Goal: Information Seeking & Learning: Check status

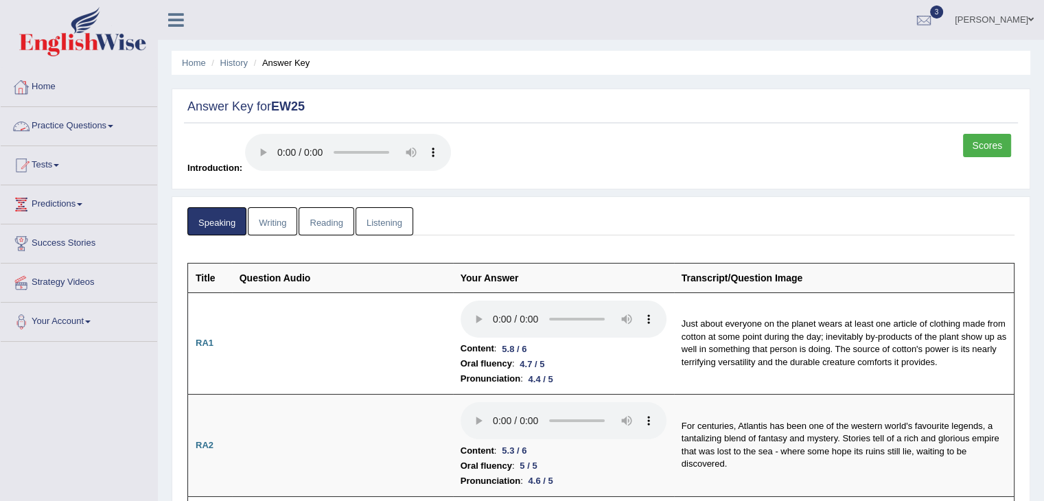
click at [258, 225] on link "Writing" at bounding box center [272, 221] width 49 height 28
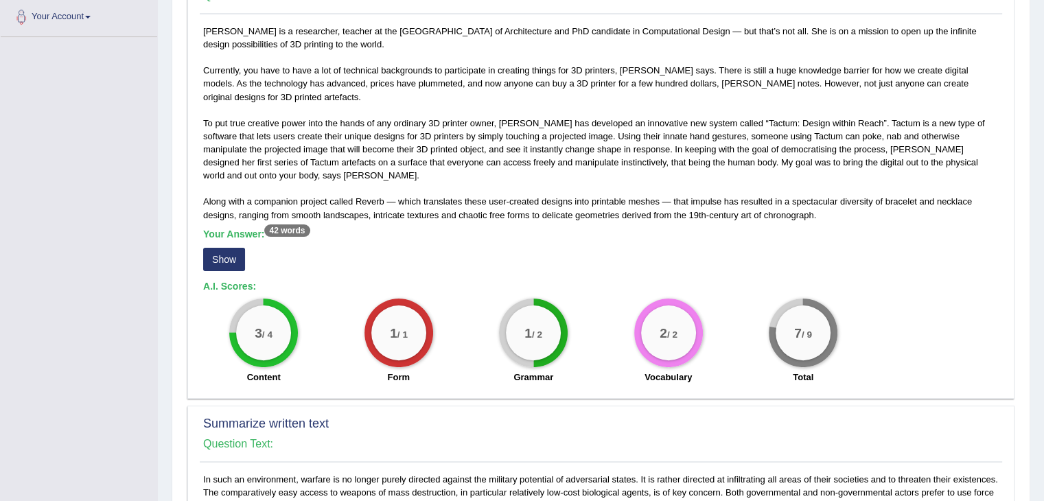
scroll to position [304, 0]
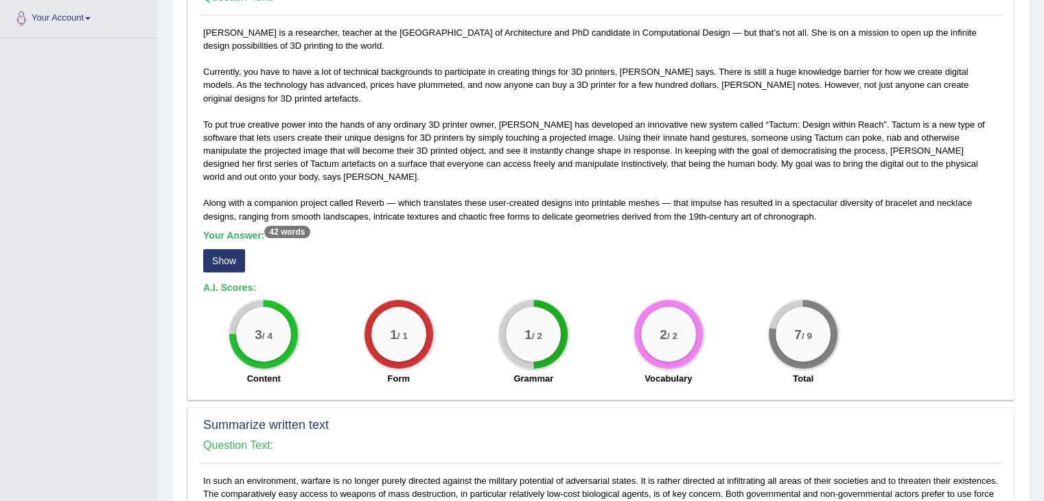
click at [222, 259] on button "Show" at bounding box center [224, 260] width 42 height 23
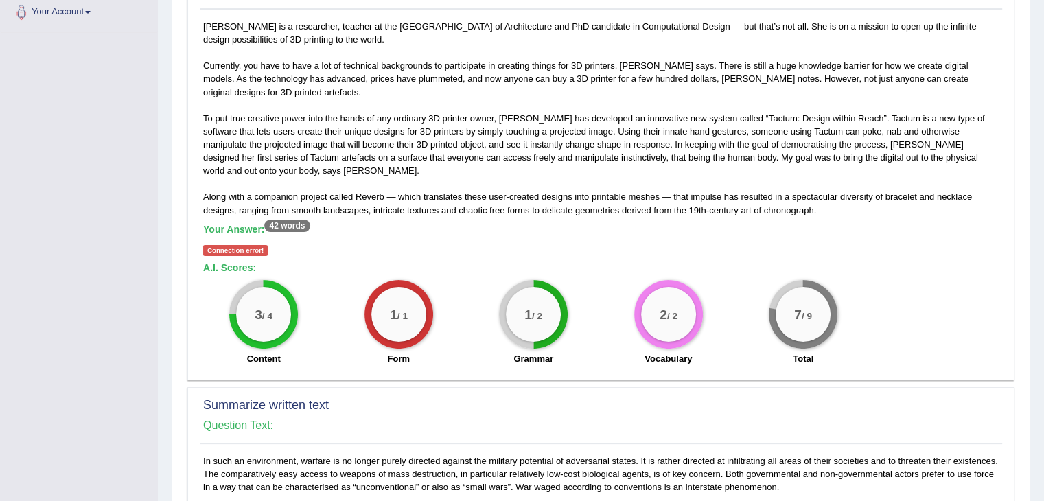
scroll to position [296, 0]
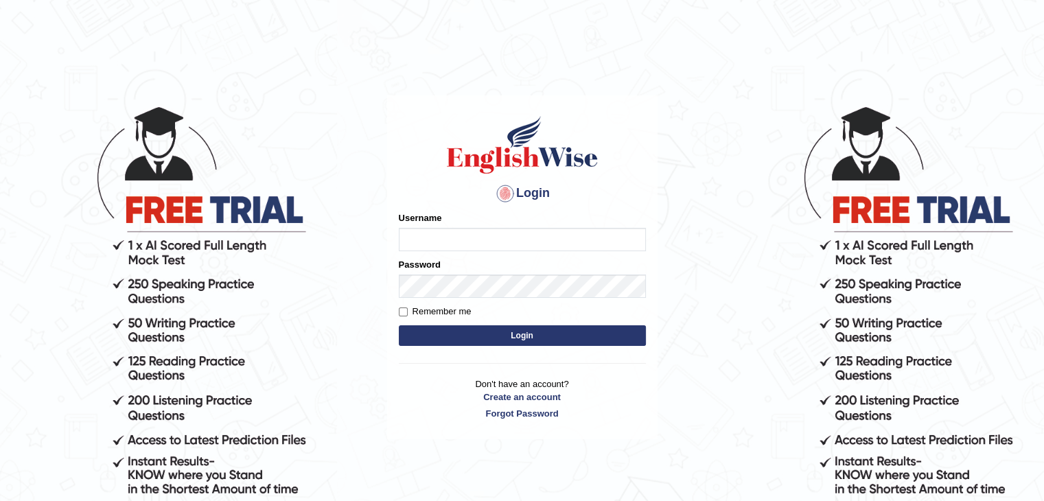
click at [431, 231] on input "Username" at bounding box center [522, 239] width 247 height 23
type input "0401809009"
click at [487, 336] on button "Login" at bounding box center [522, 335] width 247 height 21
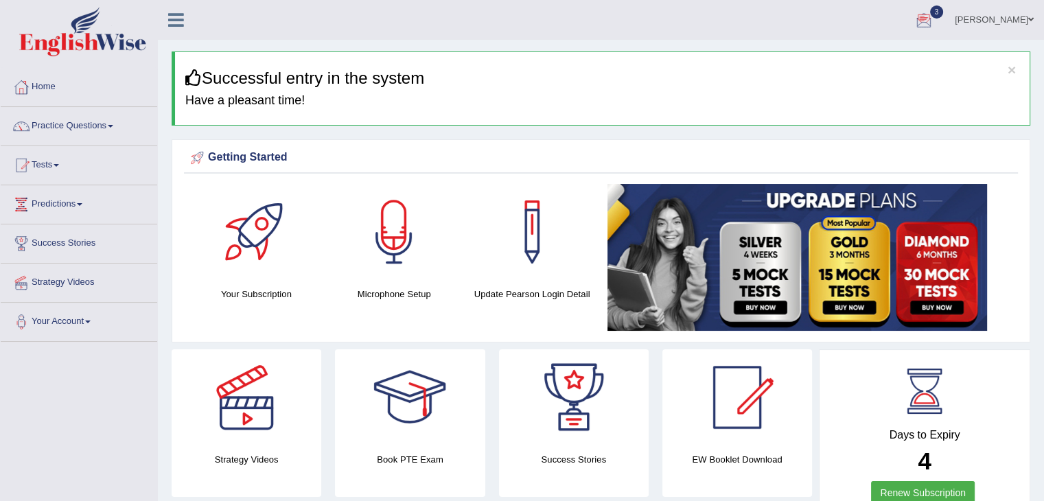
click at [935, 23] on div at bounding box center [924, 20] width 21 height 21
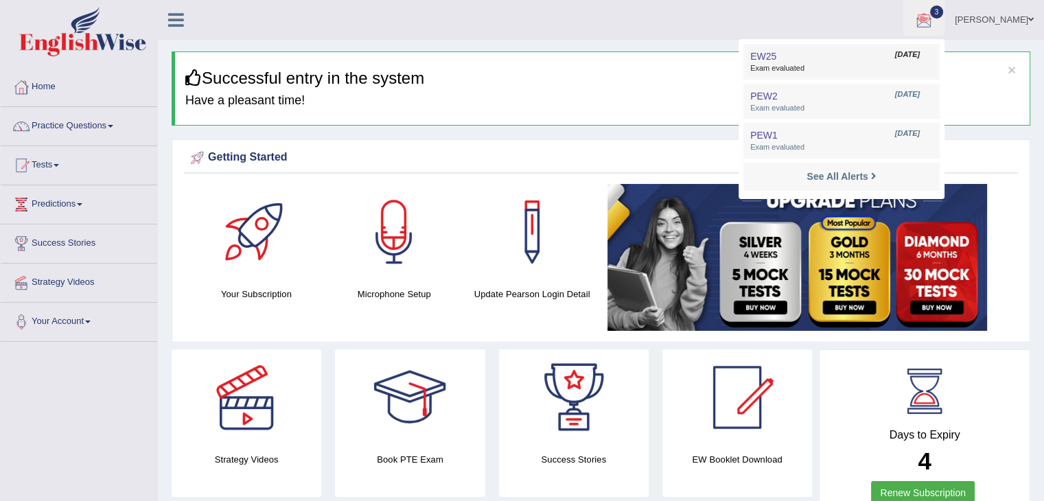
click at [813, 62] on link "EW25 Aug 23, 2025 Exam evaluated" at bounding box center [842, 61] width 190 height 29
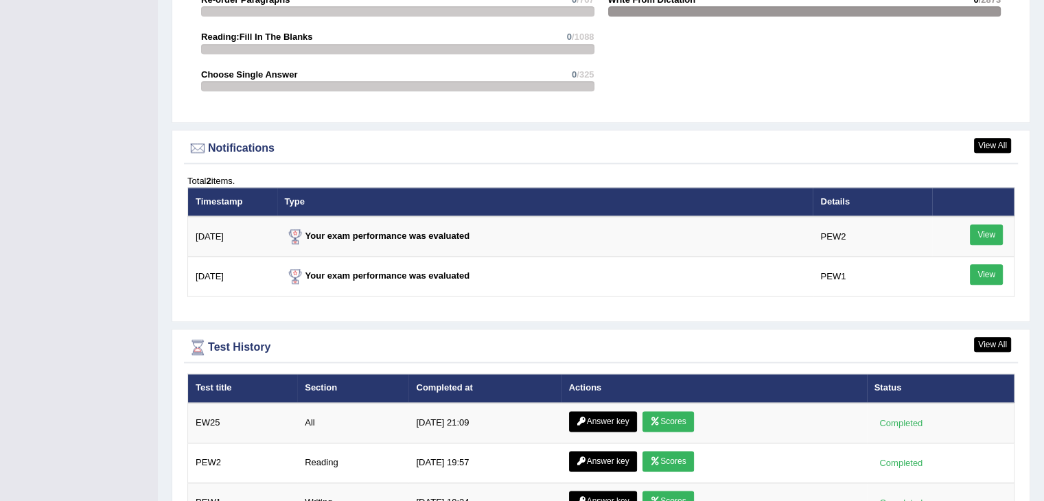
scroll to position [1751, 0]
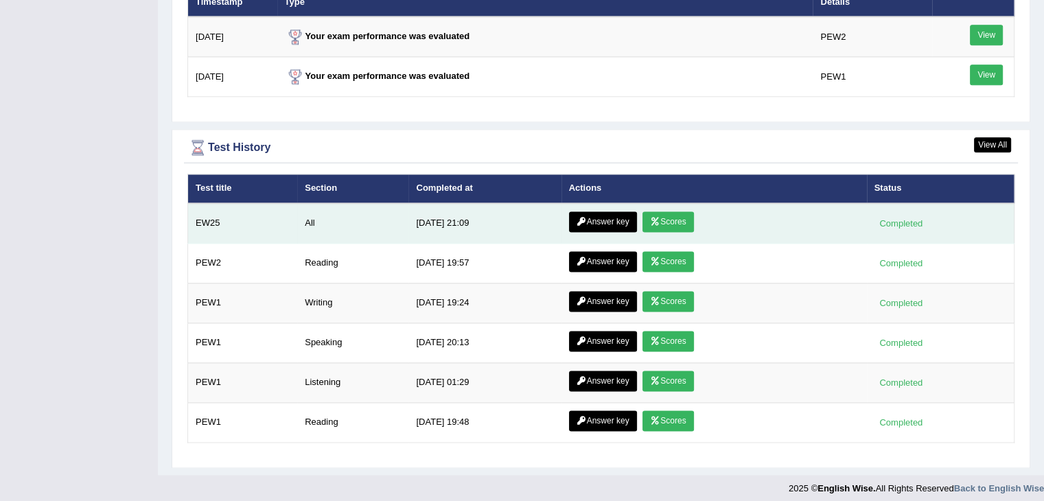
click at [580, 218] on icon at bounding box center [582, 222] width 10 height 8
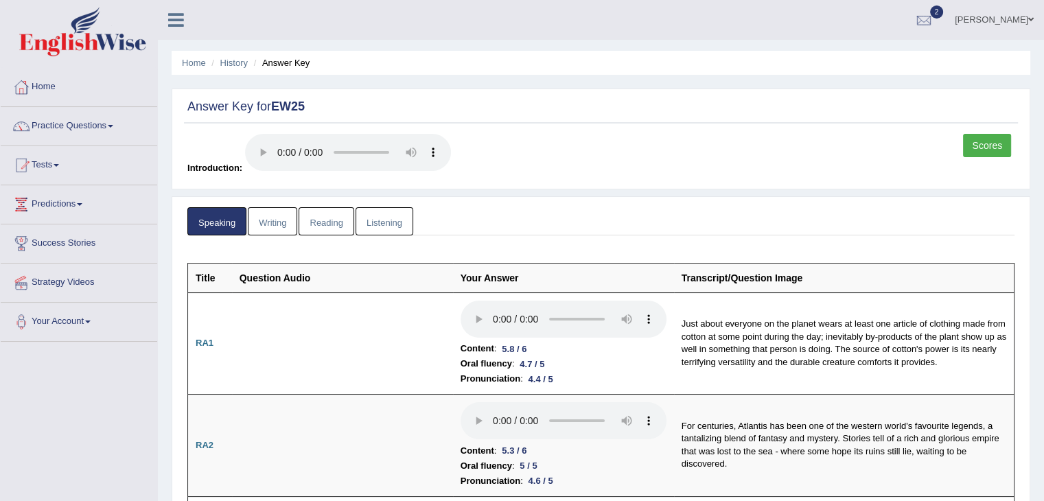
click at [288, 222] on link "Writing" at bounding box center [272, 221] width 49 height 28
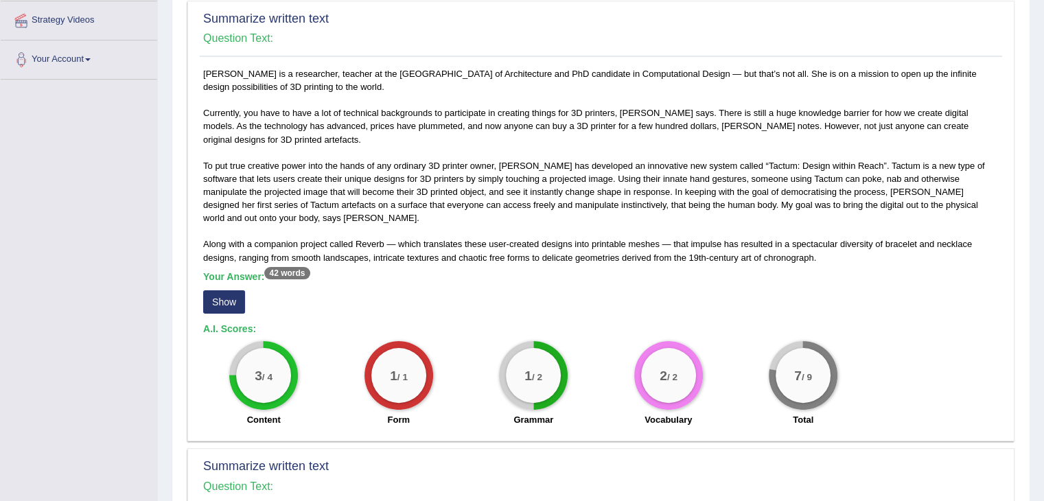
scroll to position [263, 0]
click at [225, 296] on button "Show" at bounding box center [224, 301] width 42 height 23
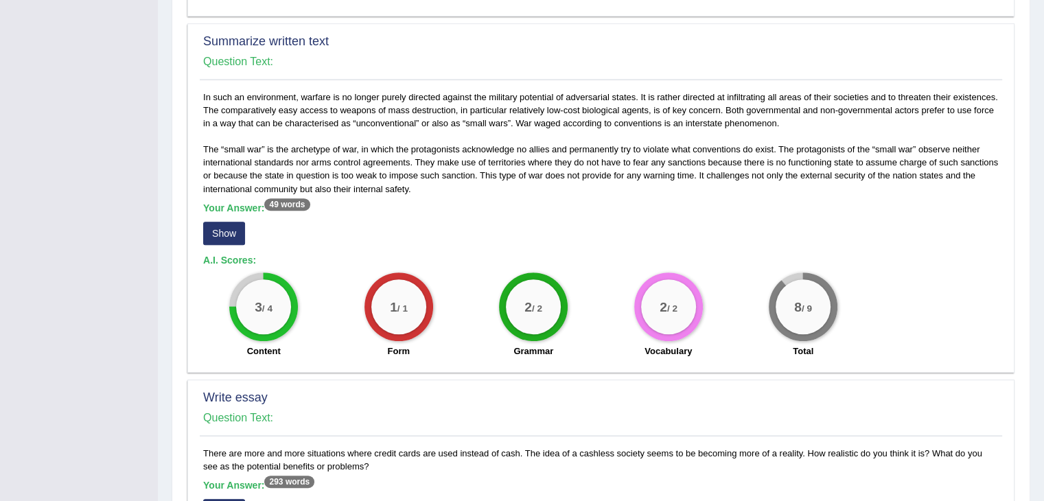
scroll to position [685, 0]
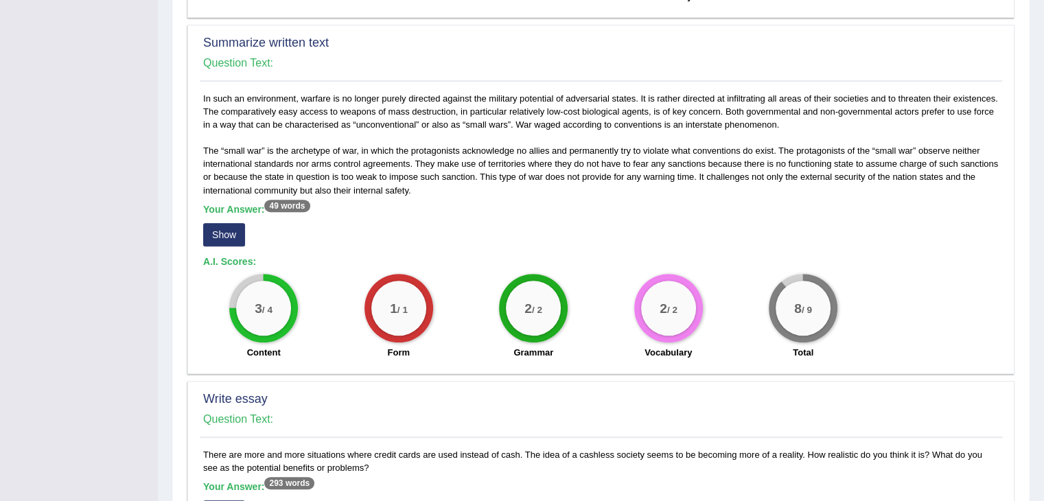
click at [226, 233] on button "Show" at bounding box center [224, 234] width 42 height 23
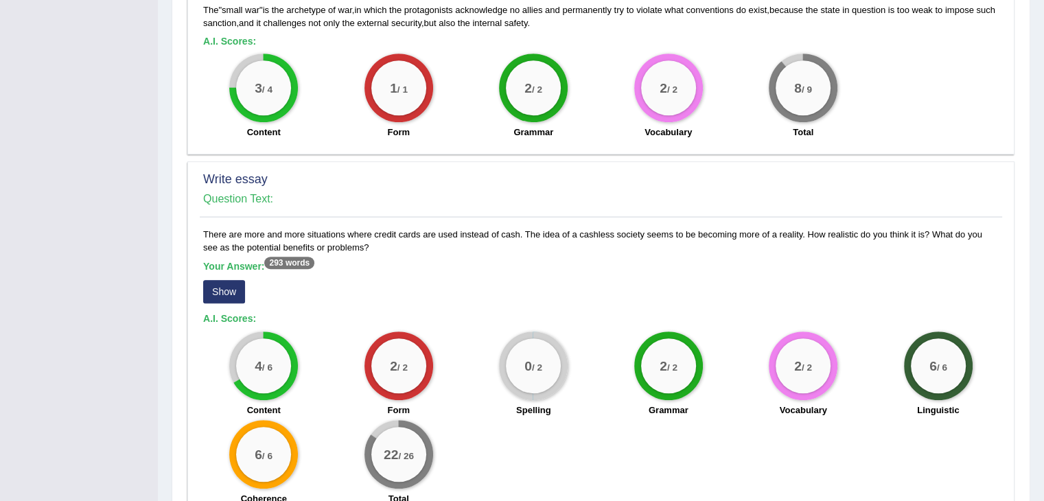
scroll to position [986, 0]
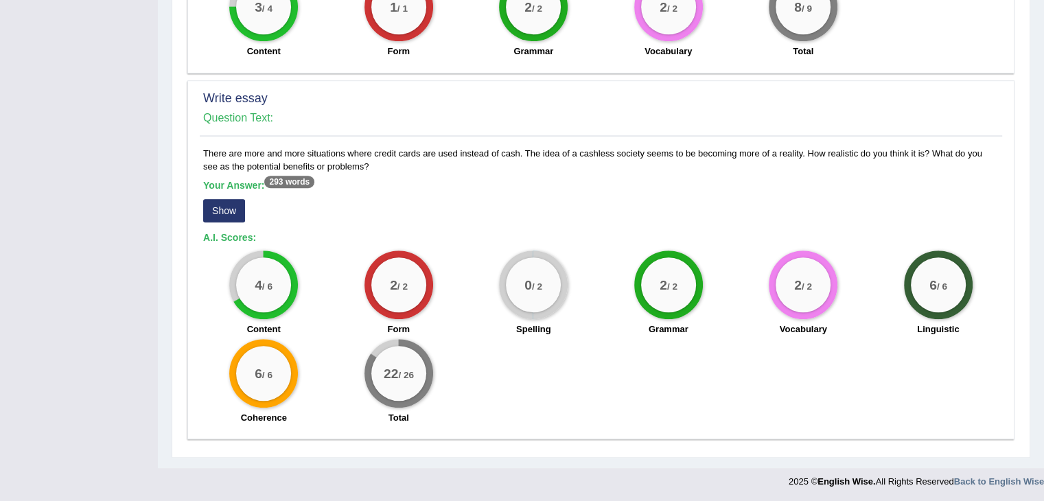
click at [216, 205] on button "Show" at bounding box center [224, 210] width 42 height 23
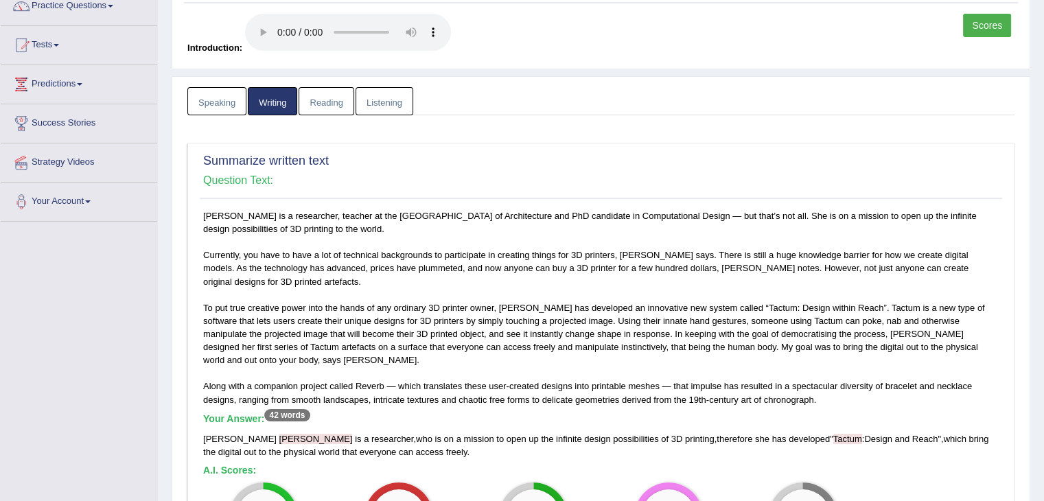
scroll to position [0, 0]
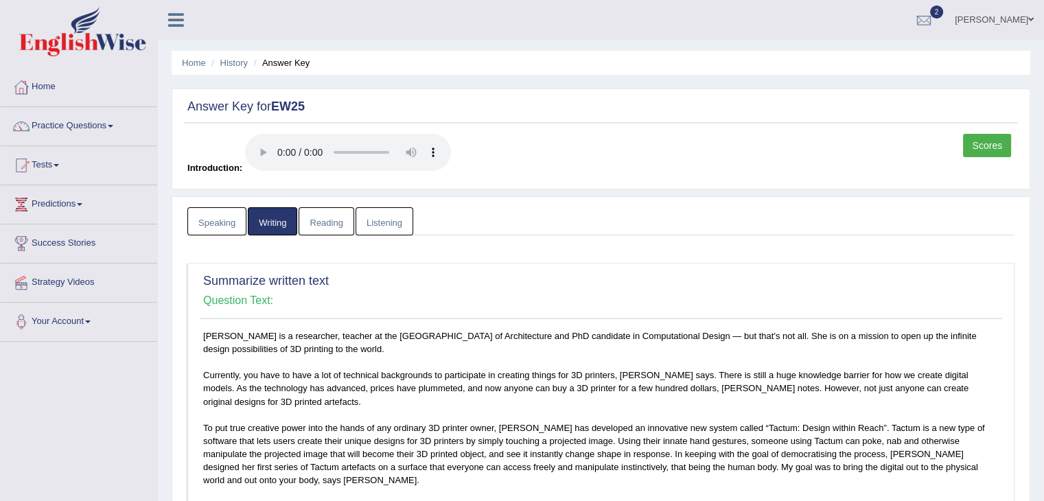
click at [337, 218] on link "Reading" at bounding box center [326, 221] width 55 height 28
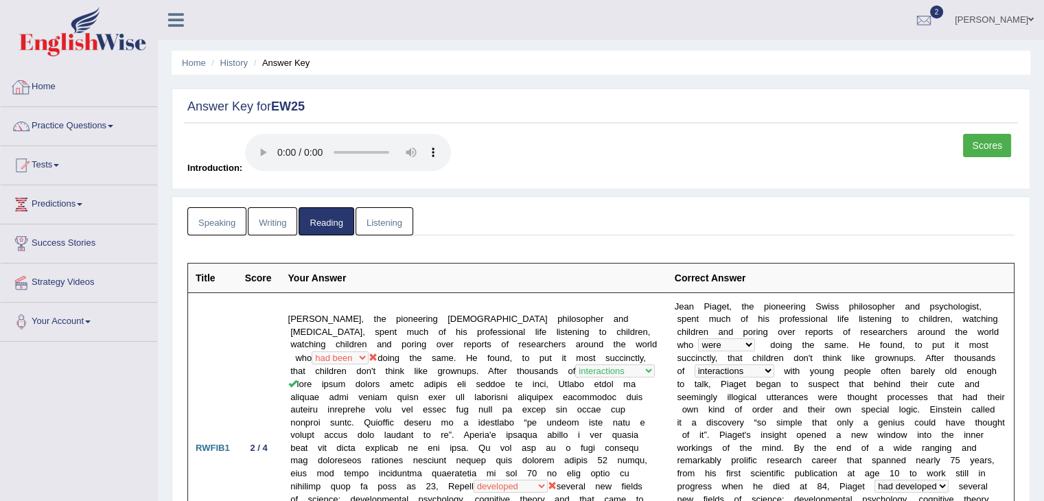
click at [65, 70] on link "Home" at bounding box center [79, 85] width 157 height 34
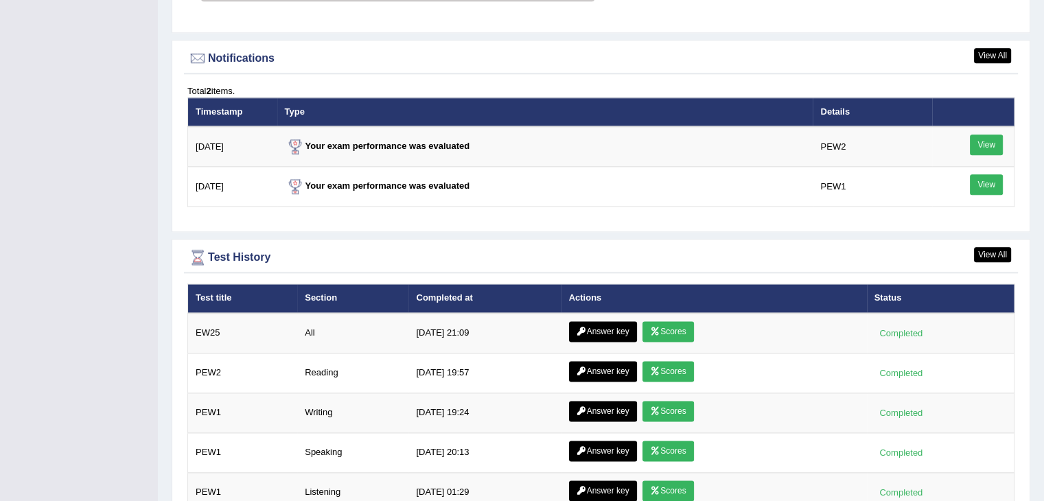
scroll to position [1751, 0]
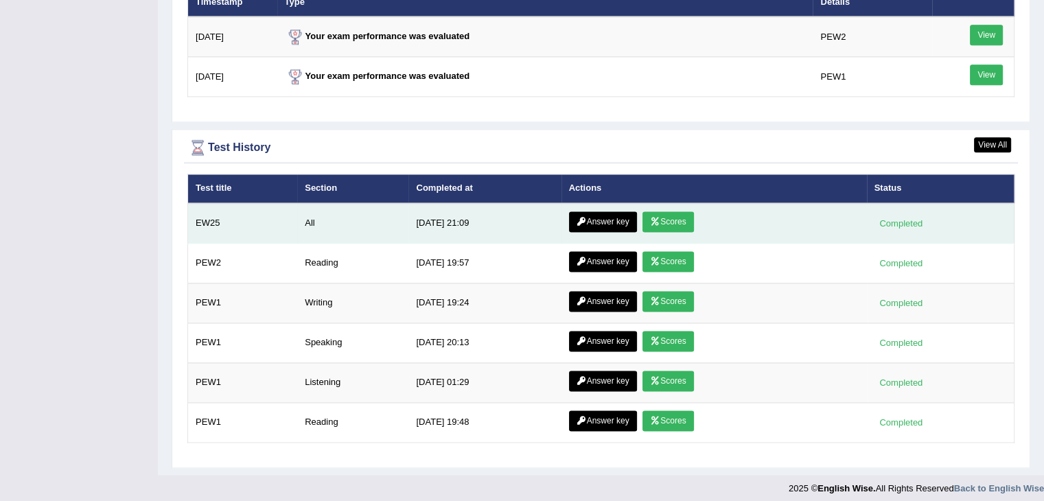
click at [587, 220] on link "Answer key" at bounding box center [603, 222] width 68 height 21
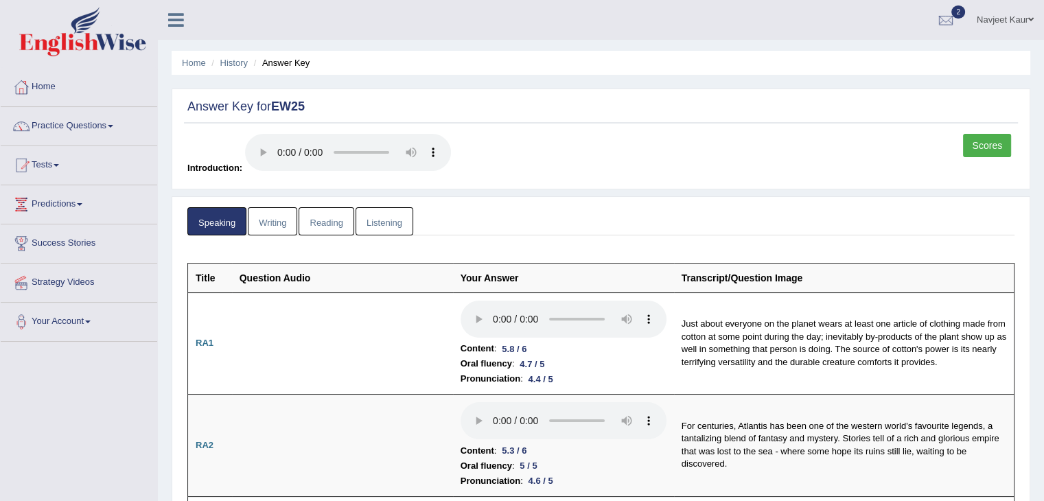
click at [384, 209] on link "Listening" at bounding box center [385, 221] width 58 height 28
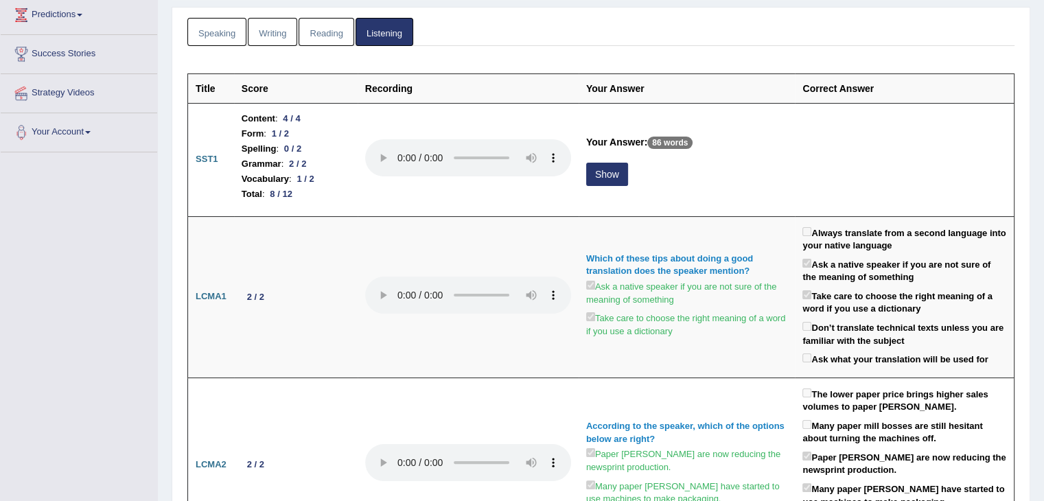
scroll to position [192, 0]
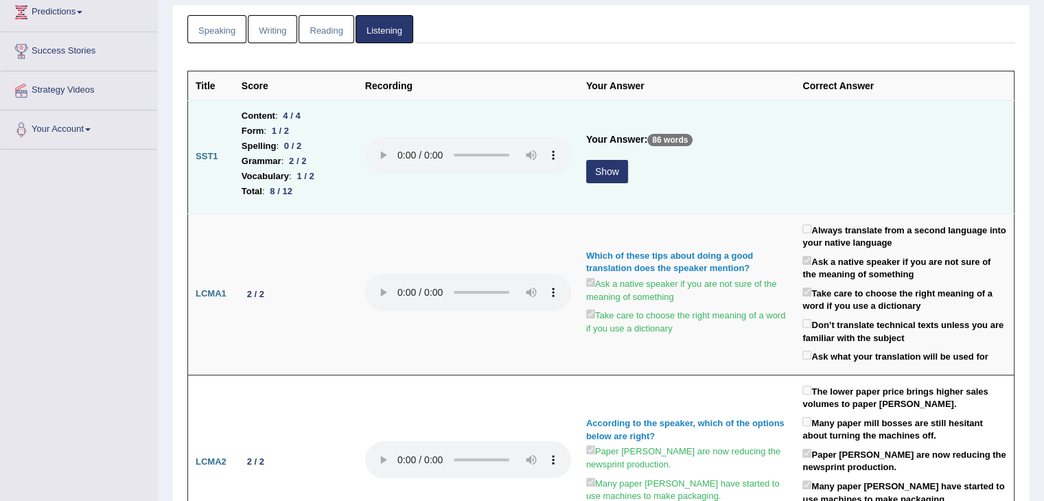
click at [602, 172] on button "Show" at bounding box center [607, 171] width 42 height 23
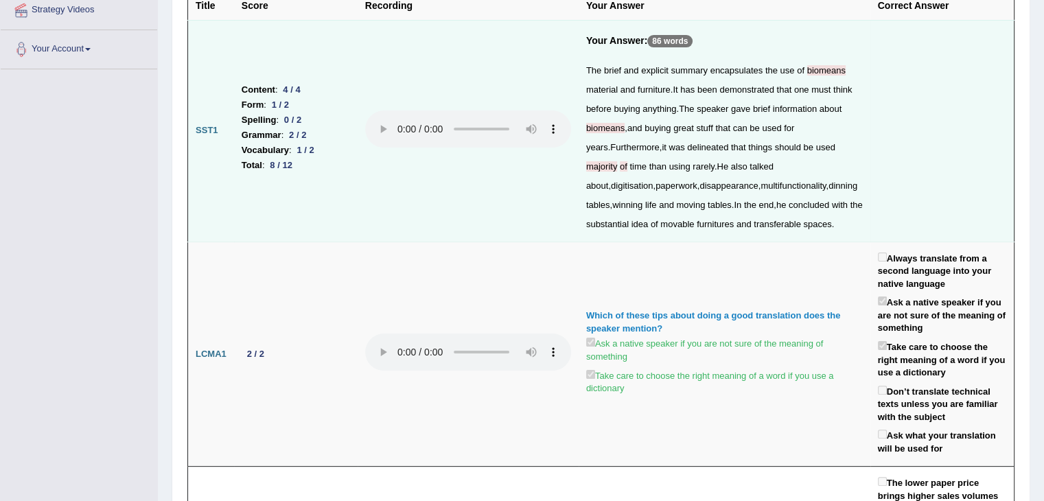
scroll to position [0, 0]
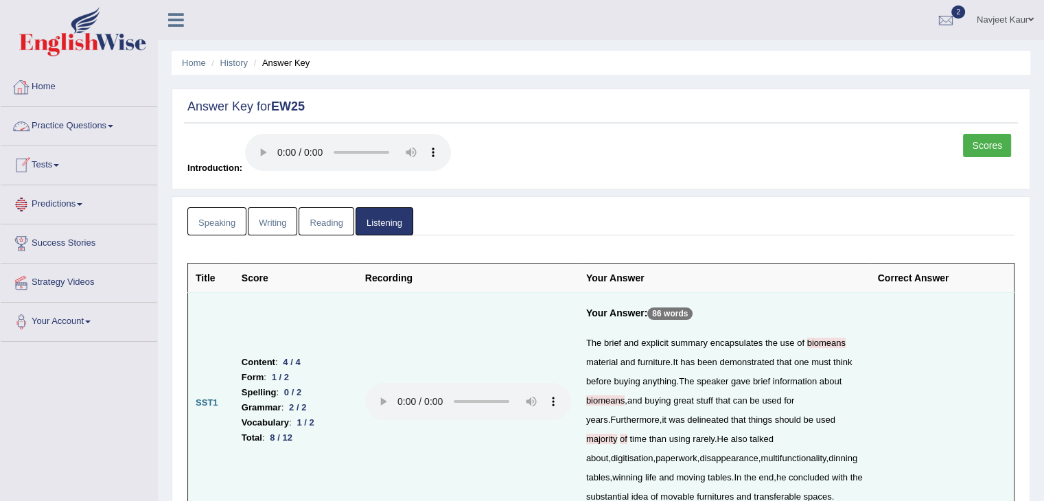
click at [30, 90] on div at bounding box center [21, 87] width 21 height 21
